Goal: Transaction & Acquisition: Purchase product/service

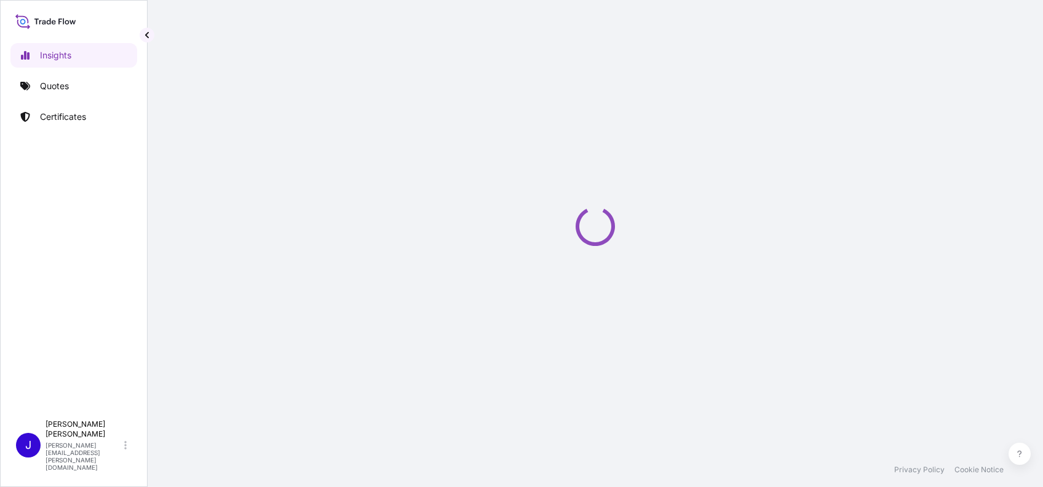
select select "2025"
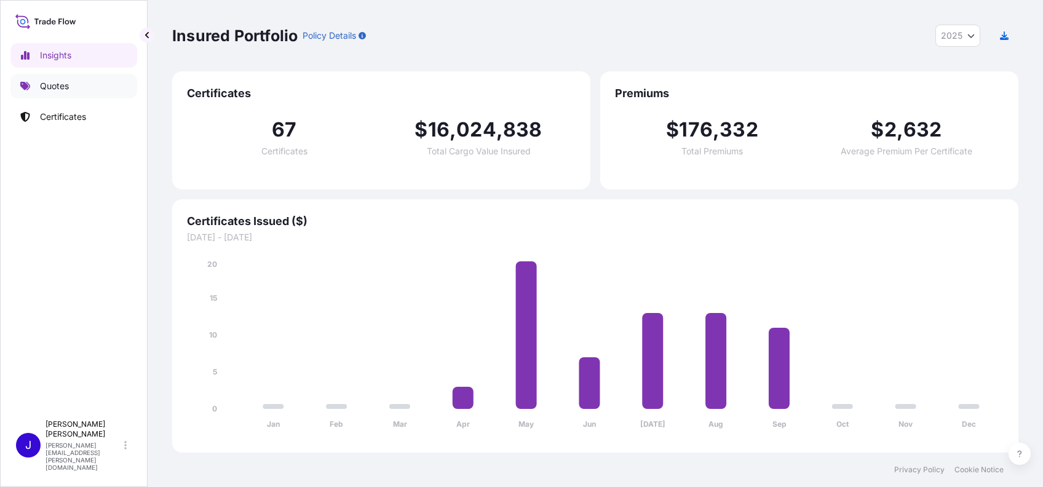
click at [54, 88] on p "Quotes" at bounding box center [54, 86] width 29 height 12
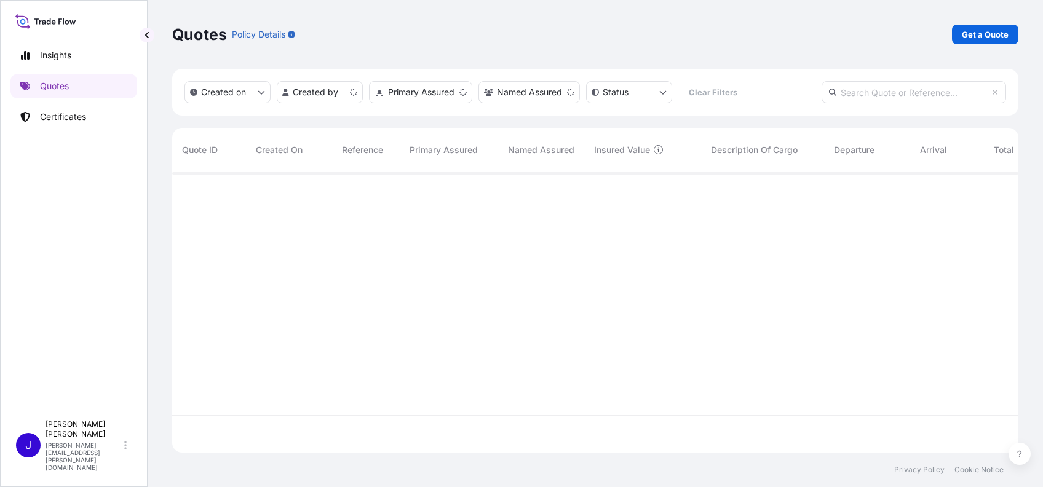
scroll to position [274, 833]
click at [992, 30] on p "Get a Quote" at bounding box center [985, 34] width 47 height 12
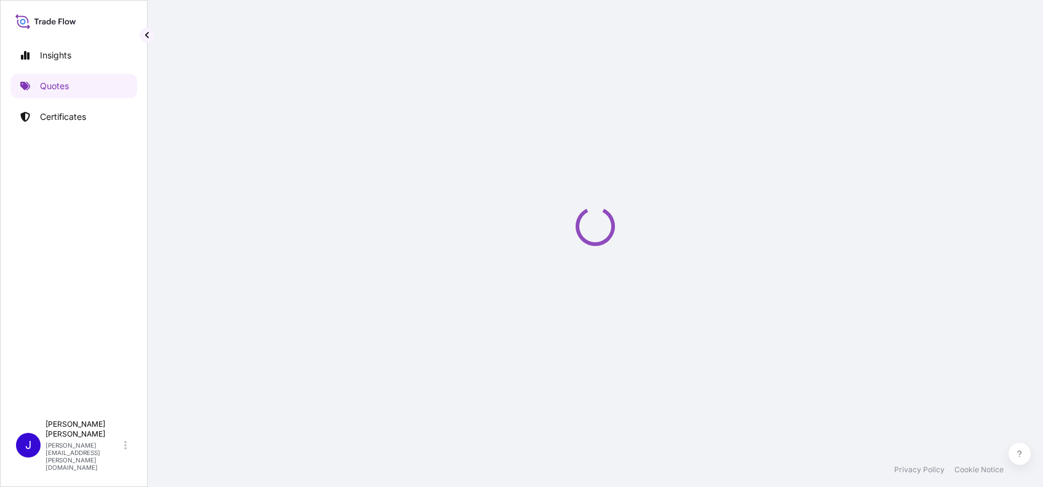
select select "Ocean Vessel"
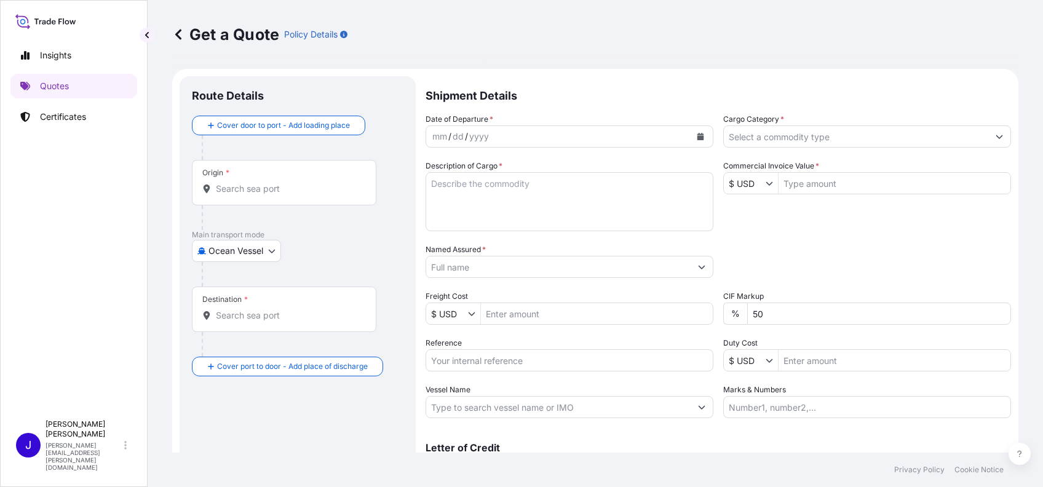
scroll to position [20, 0]
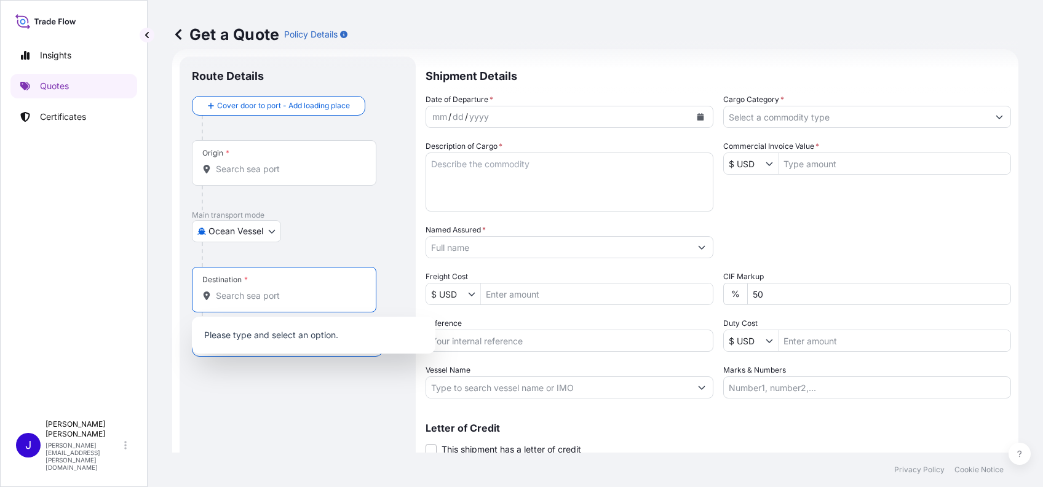
click at [224, 296] on input "Destination *" at bounding box center [288, 296] width 145 height 12
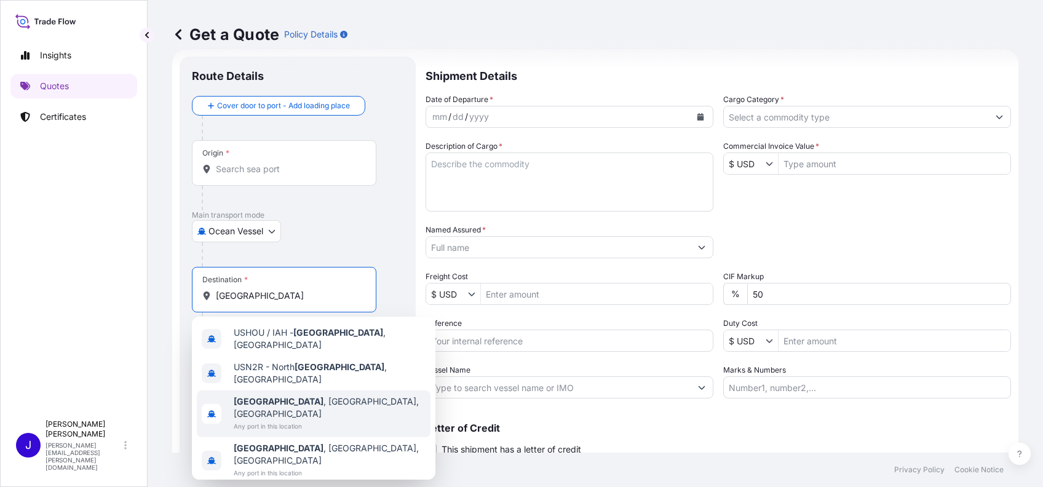
click at [243, 396] on b "Houston" at bounding box center [279, 401] width 90 height 10
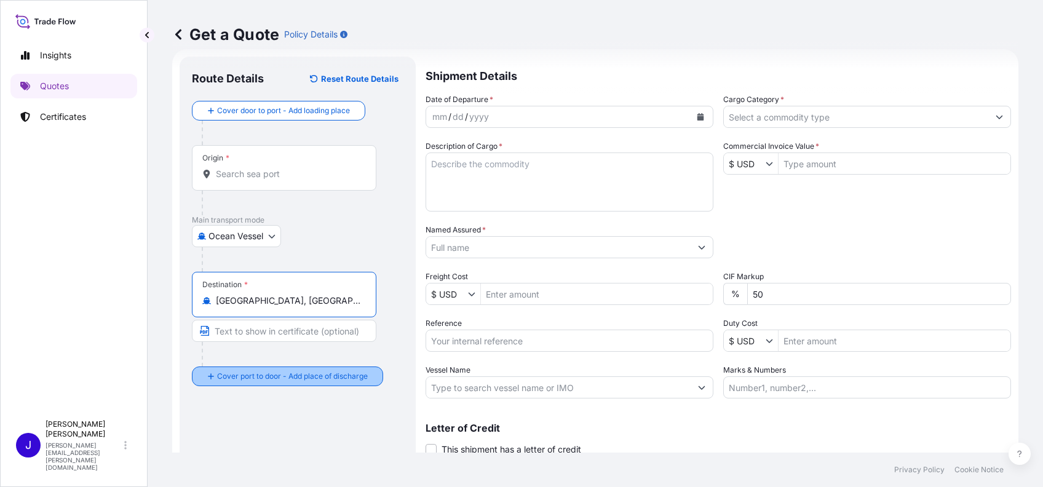
type input "Houston, TX, USA"
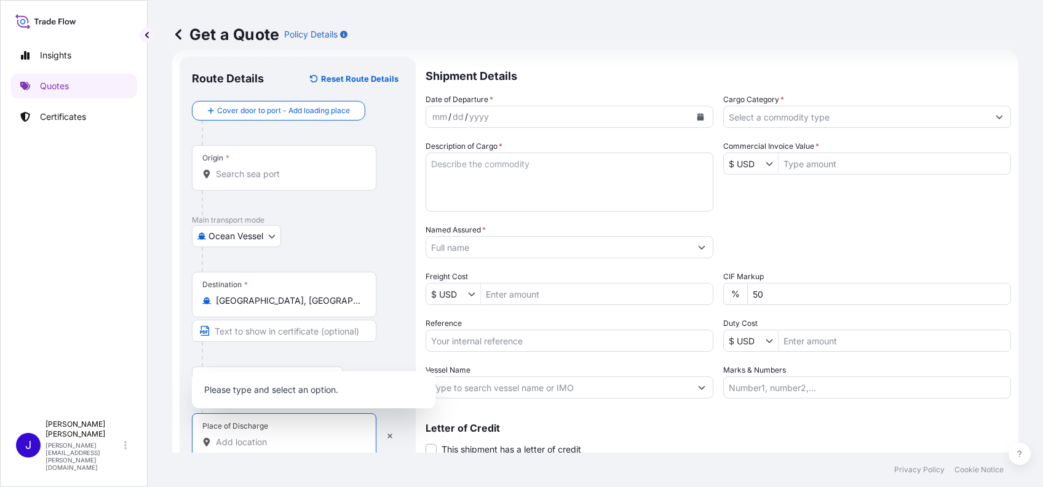
click at [240, 443] on input "Place of Discharge" at bounding box center [288, 442] width 145 height 12
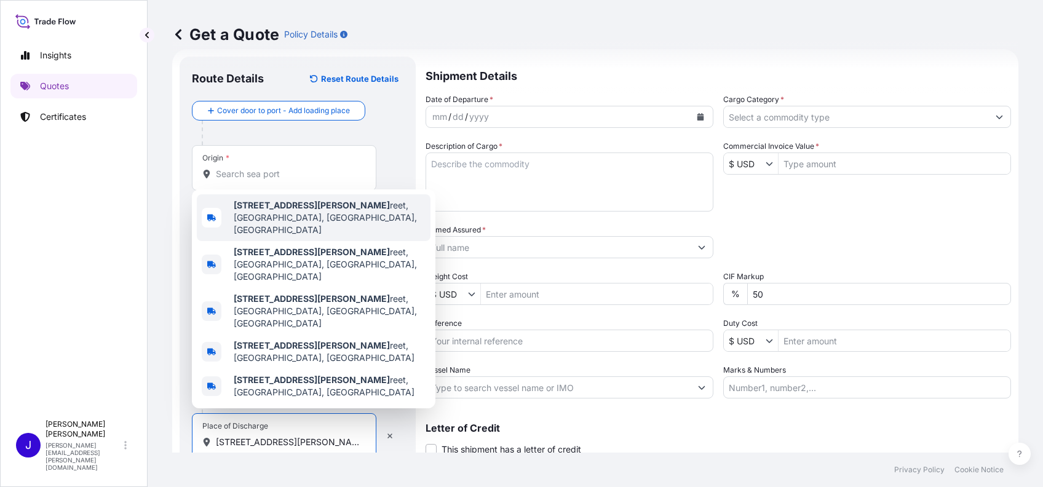
click at [287, 236] on span "6504 Hurst St reet, Houston, TX, USA" at bounding box center [330, 217] width 192 height 37
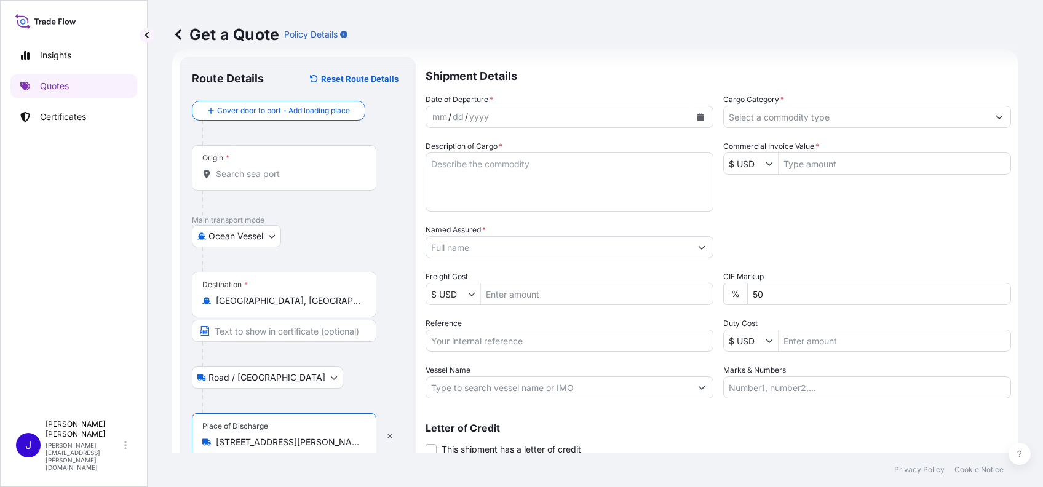
scroll to position [0, 5]
drag, startPoint x: 216, startPoint y: 444, endPoint x: 371, endPoint y: 443, distance: 155.0
click at [371, 443] on div "Place of Discharge 6504 Hurst Street, Houston, TX, USA" at bounding box center [284, 436] width 185 height 46
type input "6504 Hurst Street, Houston, TX, USA"
click at [272, 332] on input "Text to appear on certificate" at bounding box center [284, 331] width 185 height 22
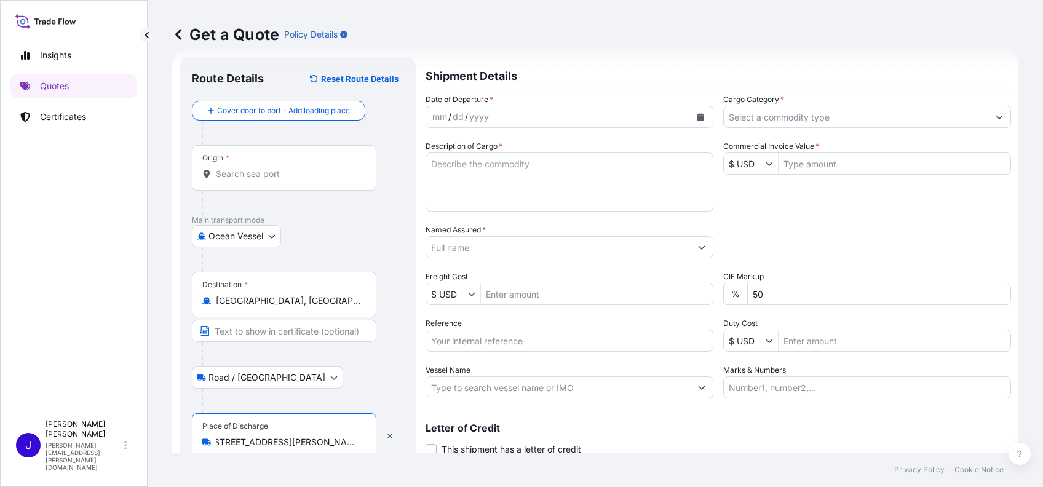
scroll to position [0, 0]
paste input "6504 Hurst Street, Houston, TX, USA"
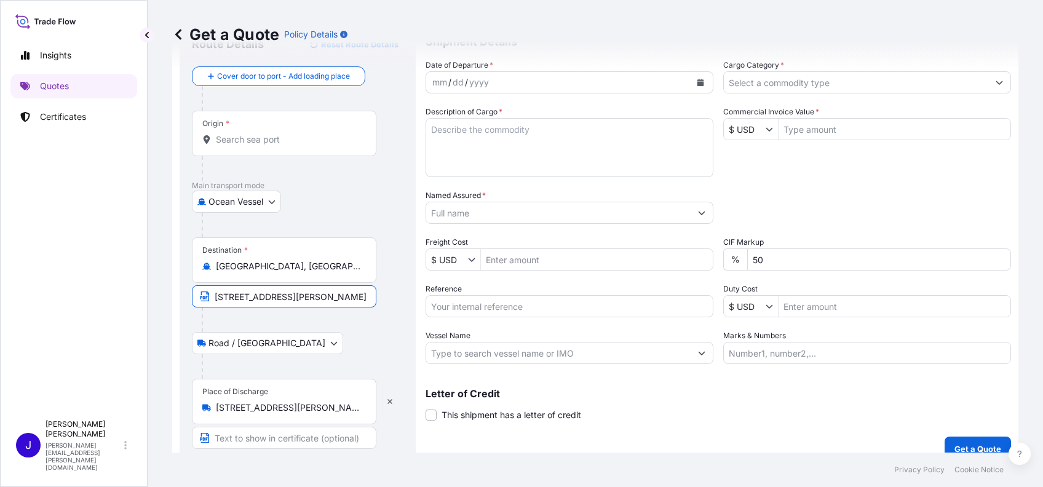
scroll to position [69, 0]
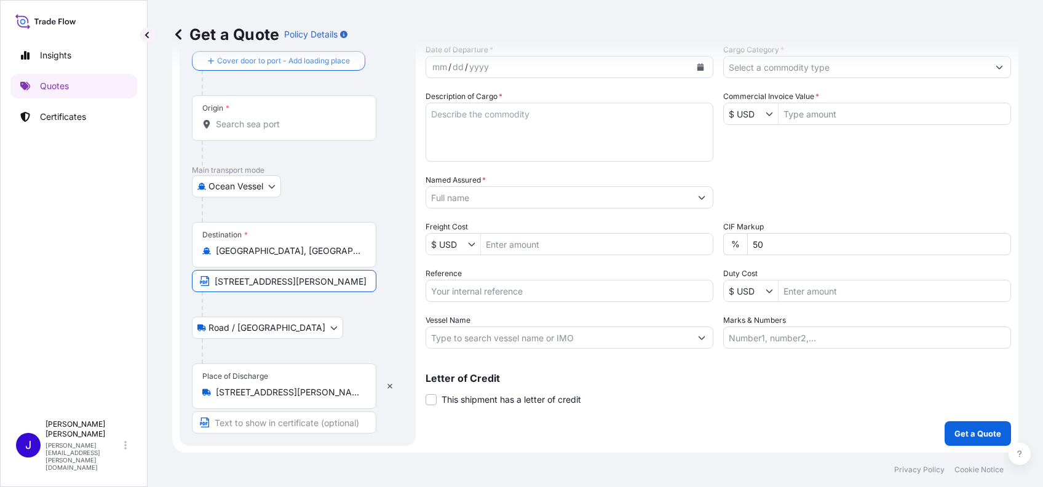
type input "6504 Hurst Street, Houston, TX, USA"
click at [234, 423] on input "Text to appear on certificate" at bounding box center [284, 422] width 185 height 22
type input "Houston, TX, USA"
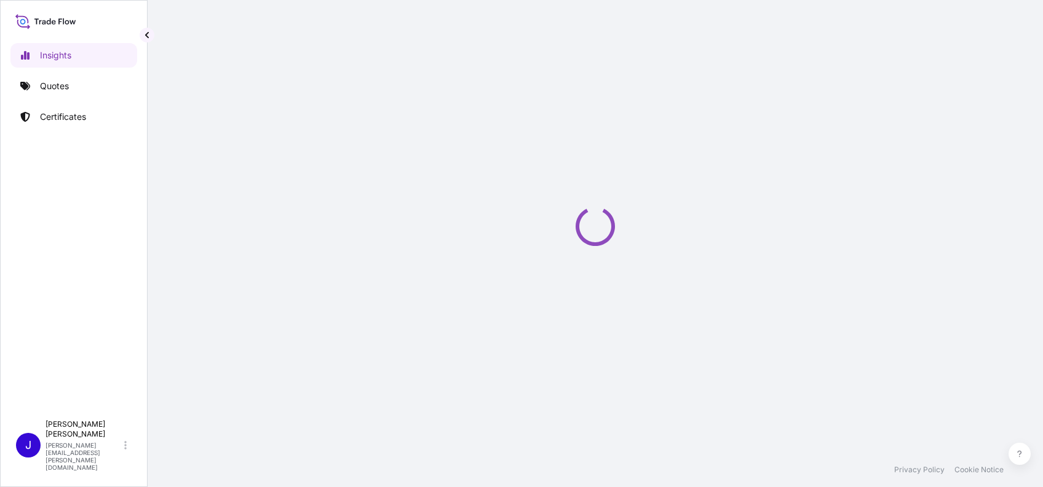
select select "2025"
